Goal: Book appointment/travel/reservation

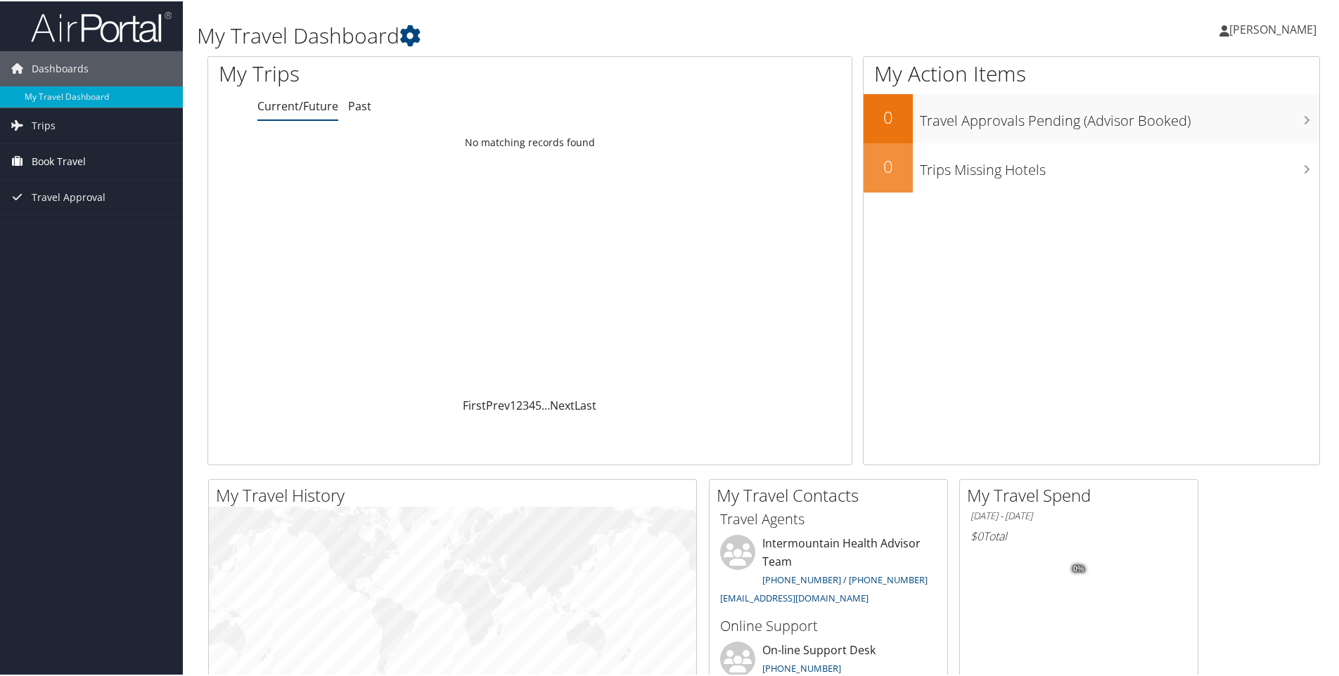
click at [75, 162] on span "Book Travel" at bounding box center [59, 160] width 54 height 35
click at [99, 230] on link "Book/Manage Online Trips" at bounding box center [91, 230] width 183 height 21
click at [74, 234] on link "Book/Manage Online Trips" at bounding box center [91, 230] width 183 height 21
